Goal: Transaction & Acquisition: Purchase product/service

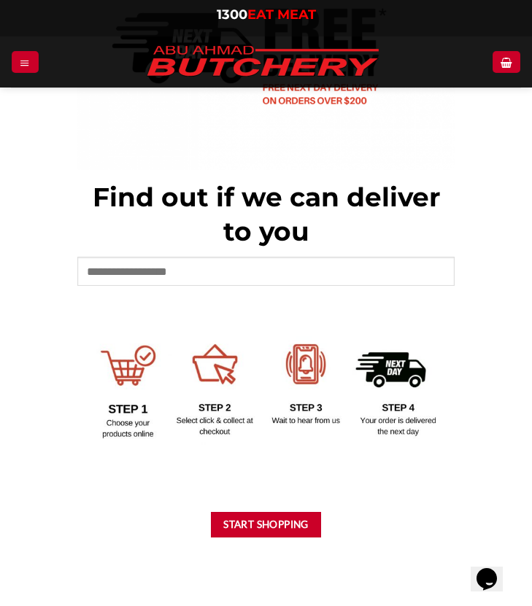
scroll to position [447, 0]
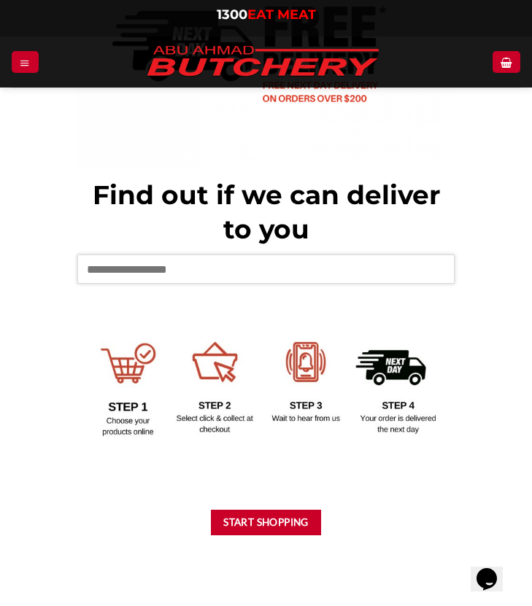
click at [234, 269] on input "text" at bounding box center [265, 269] width 377 height 29
type input "****"
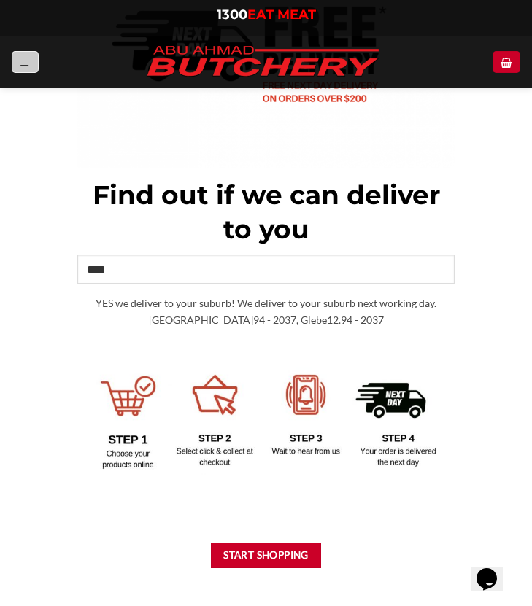
click at [25, 64] on icon "Menu" at bounding box center [25, 63] width 10 height 12
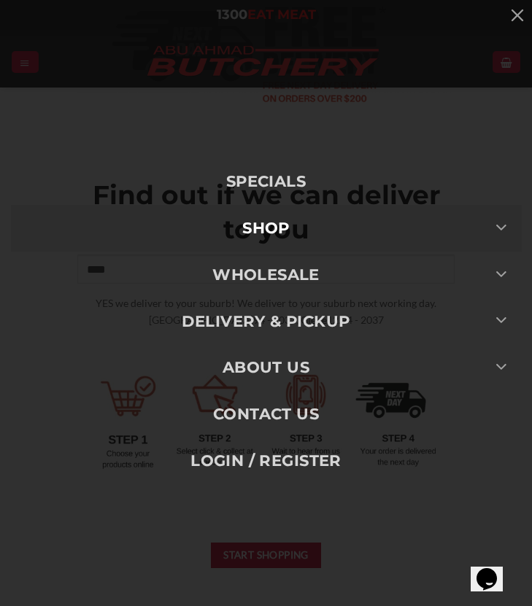
click at [318, 225] on link "SHOP" at bounding box center [266, 228] width 511 height 47
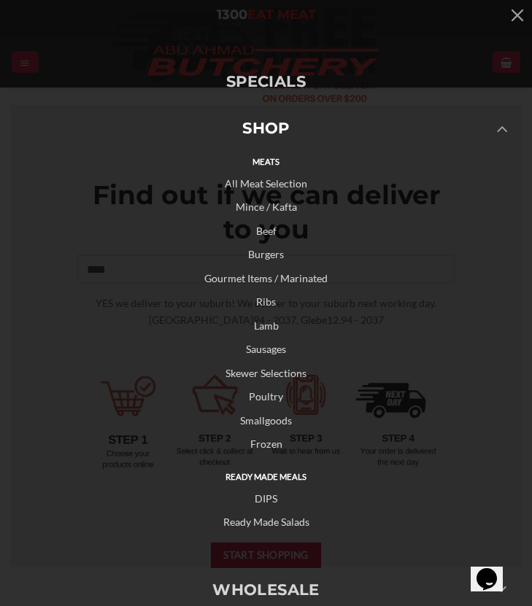
click at [267, 250] on link "Burgers" at bounding box center [266, 255] width 511 height 24
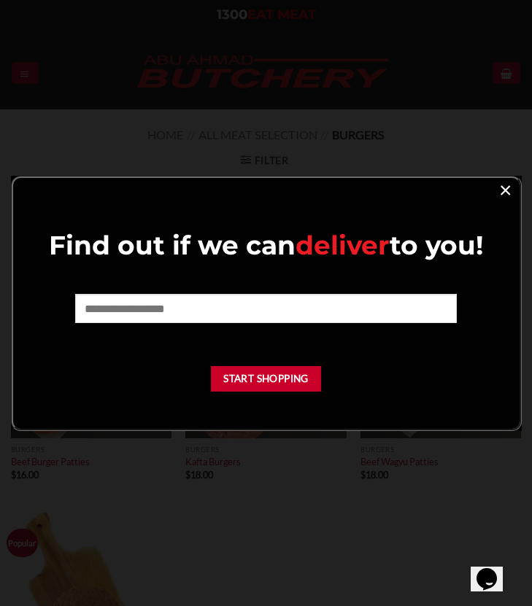
click at [507, 185] on link "×" at bounding box center [505, 190] width 21 height 20
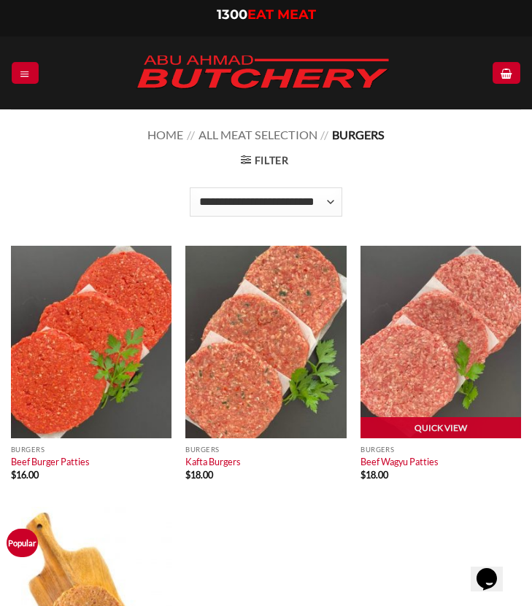
click at [435, 341] on img at bounding box center [441, 342] width 161 height 193
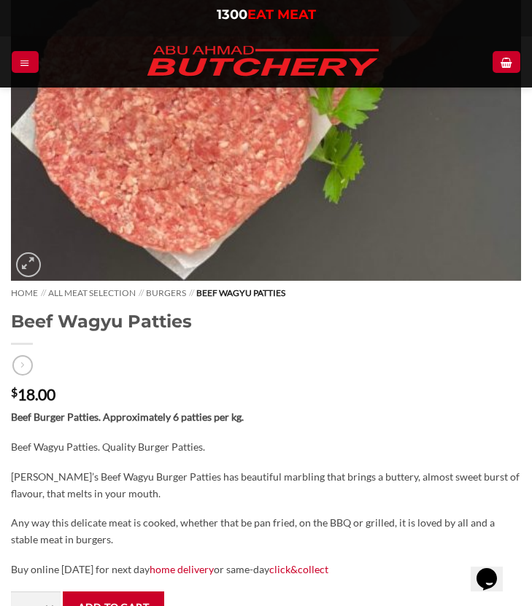
scroll to position [374, 0]
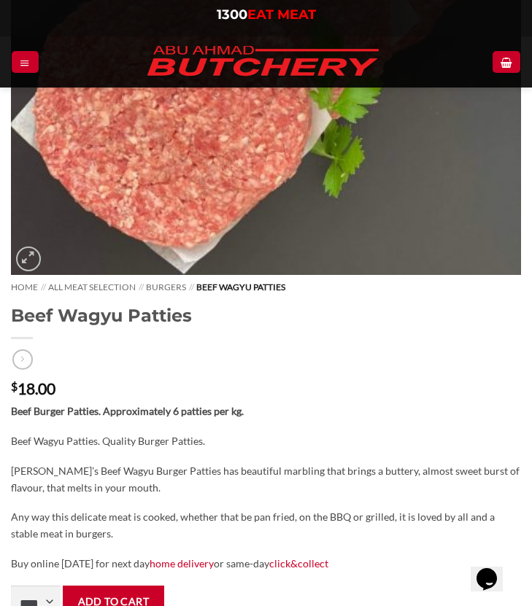
click at [205, 27] on ul "1300 EAT MEAT" at bounding box center [266, 18] width 510 height 23
click at [204, 61] on img at bounding box center [262, 61] width 255 height 51
